Goal: Information Seeking & Learning: Learn about a topic

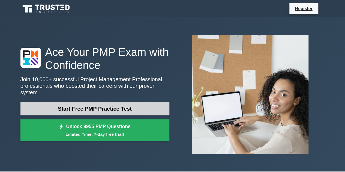
click at [100, 106] on link "Start Free PMP Practice Test" at bounding box center [94, 108] width 149 height 13
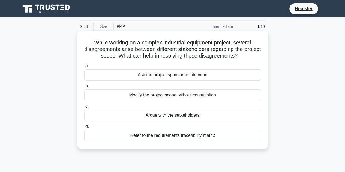
click at [185, 134] on div "Refer to the requirements traceability matrix" at bounding box center [172, 135] width 177 height 11
click at [84, 128] on input "d. Refer to the requirements traceability matrix" at bounding box center [84, 127] width 0 height 4
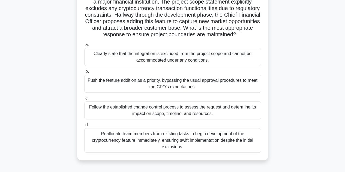
scroll to position [49, 0]
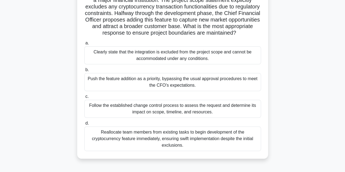
click at [134, 112] on div "Follow the established change control process to assess the request and determi…" at bounding box center [172, 109] width 177 height 18
click at [84, 98] on input "c. Follow the established change control process to assess the request and dete…" at bounding box center [84, 97] width 0 height 4
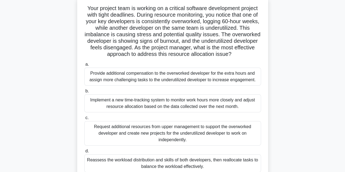
scroll to position [68, 0]
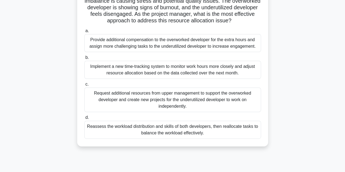
click at [167, 138] on div "Reassess the workload distribution and skills of both developers, then realloca…" at bounding box center [172, 130] width 177 height 18
click at [84, 119] on input "d. Reassess the workload distribution and skills of both developers, then reall…" at bounding box center [84, 118] width 0 height 4
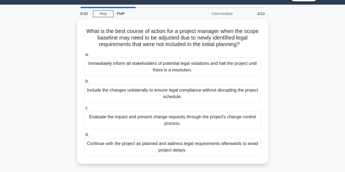
scroll to position [13, 0]
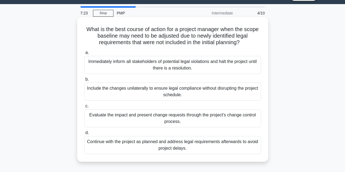
click at [182, 115] on div "Evaluate the impact and present change requests through the project's change co…" at bounding box center [172, 118] width 177 height 18
click at [84, 108] on input "c. Evaluate the impact and present change requests through the project's change…" at bounding box center [84, 106] width 0 height 4
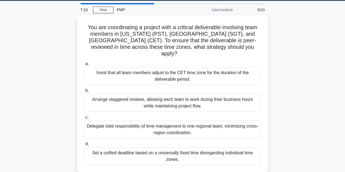
scroll to position [17, 0]
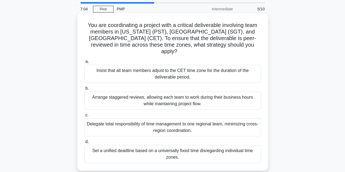
click at [204, 95] on div "Arrange staggered reviews, allowing each team to work during their business hou…" at bounding box center [172, 101] width 177 height 18
click at [84, 90] on input "b. Arrange staggered reviews, allowing each team to work during their business …" at bounding box center [84, 89] width 0 height 4
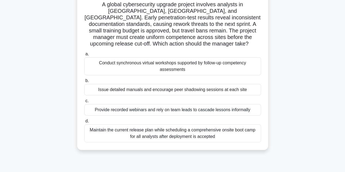
scroll to position [40, 0]
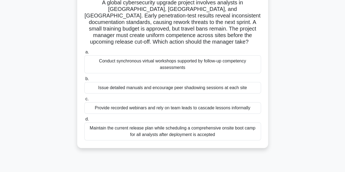
click at [122, 106] on div "Provide recorded webinars and rely on team leads to cascade lessons informally" at bounding box center [172, 107] width 177 height 11
click at [84, 101] on input "c. Provide recorded webinars and rely on team leads to cascade lessons informal…" at bounding box center [84, 99] width 0 height 4
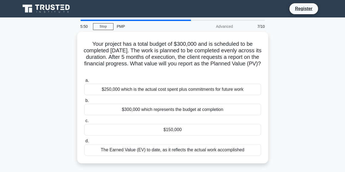
scroll to position [0, 0]
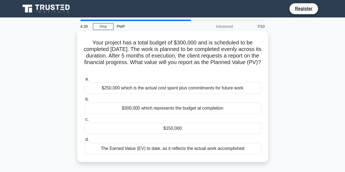
click at [164, 89] on div "$250,000 which is the actual cost spent plus commitments for future work" at bounding box center [172, 87] width 177 height 11
click at [84, 81] on input "a. $250,000 which is the actual cost spent plus commitments for future work" at bounding box center [84, 79] width 0 height 4
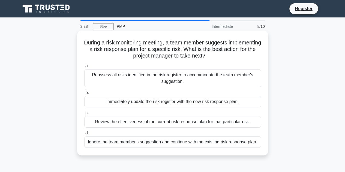
click at [221, 122] on div "Review the effectiveness of the current risk response plan for that particular …" at bounding box center [172, 121] width 177 height 11
click at [84, 115] on input "c. Review the effectiveness of the current risk response plan for that particul…" at bounding box center [84, 113] width 0 height 4
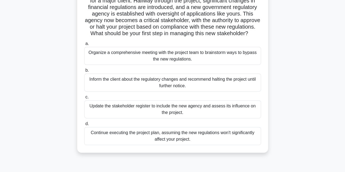
scroll to position [50, 0]
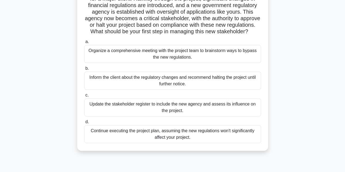
click at [149, 111] on div "Update the stakeholder register to include the new agency and assess its influe…" at bounding box center [172, 107] width 177 height 18
click at [84, 97] on input "c. Update the stakeholder register to include the new agency and assess its inf…" at bounding box center [84, 96] width 0 height 4
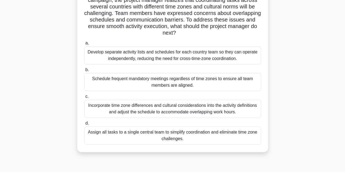
scroll to position [51, 0]
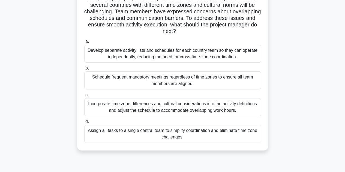
click at [213, 110] on div "Incorporate time zone differences and cultural considerations into the activity…" at bounding box center [172, 107] width 177 height 18
click at [84, 97] on input "c. Incorporate time zone differences and cultural considerations into the activ…" at bounding box center [84, 95] width 0 height 4
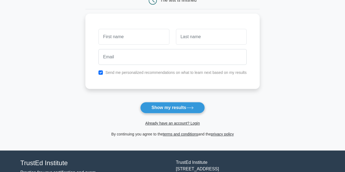
scroll to position [64, 0]
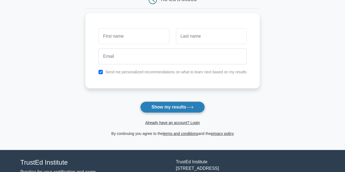
click at [186, 106] on button "Show my results" at bounding box center [172, 106] width 64 height 11
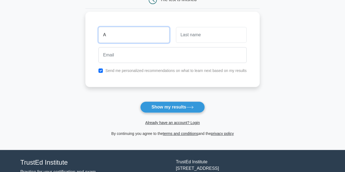
type input "A"
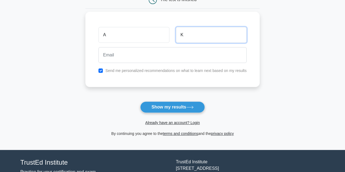
type input "K"
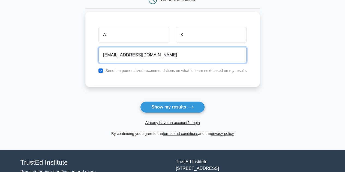
type input "abinkherbash@gmail.com"
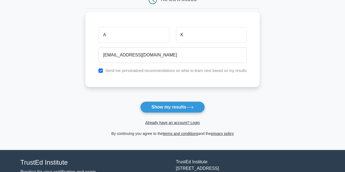
click at [138, 70] on label "Send me personalized recommendations on what to learn next based on my results" at bounding box center [175, 70] width 141 height 4
click at [111, 69] on label "Send me personalized recommendations on what to learn next based on my results" at bounding box center [175, 70] width 141 height 4
click at [101, 69] on input "checkbox" at bounding box center [100, 70] width 4 height 4
checkbox input "false"
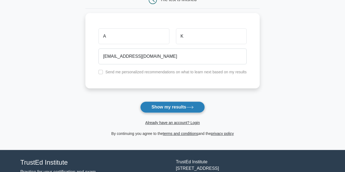
click at [163, 107] on button "Show my results" at bounding box center [172, 106] width 64 height 11
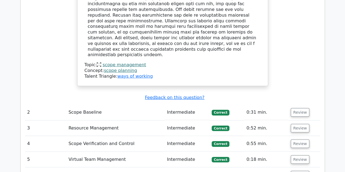
scroll to position [718, 0]
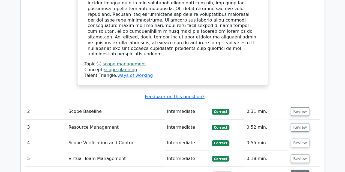
click at [298, 170] on button "Review" at bounding box center [300, 174] width 19 height 8
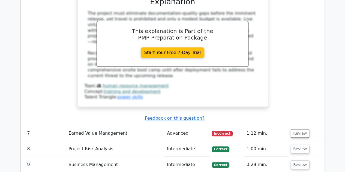
scroll to position [1076, 0]
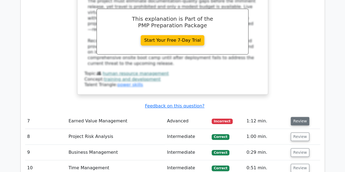
click at [299, 117] on button "Review" at bounding box center [300, 121] width 19 height 8
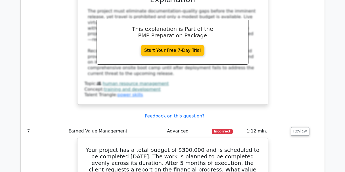
scroll to position [1065, 0]
